Goal: Check status: Check status

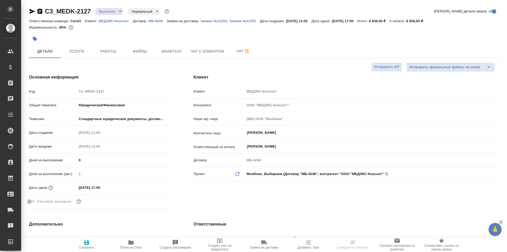
select select "RU"
type textarea "x"
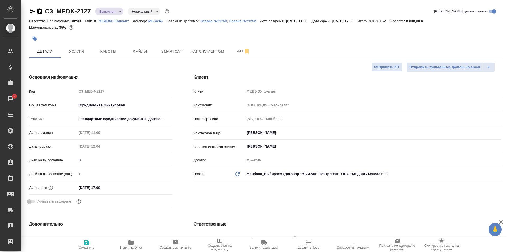
type textarea "x"
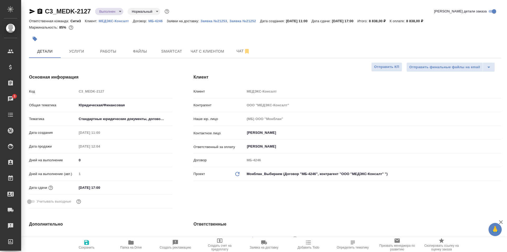
type textarea "x"
